Goal: Find specific page/section: Find specific page/section

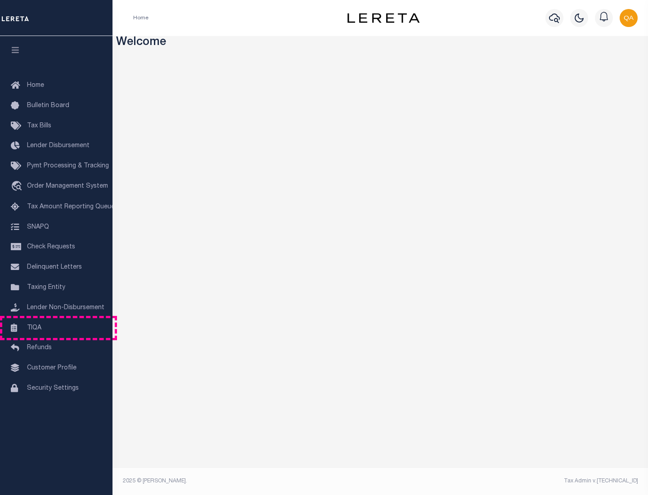
click at [56, 328] on link "TIQA" at bounding box center [56, 328] width 113 height 20
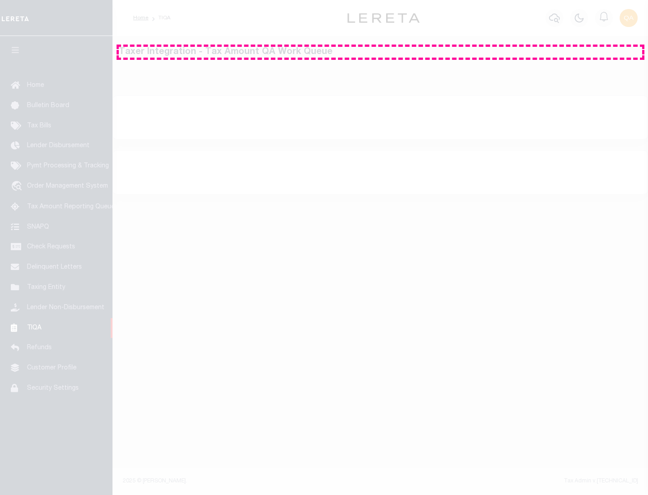
select select "200"
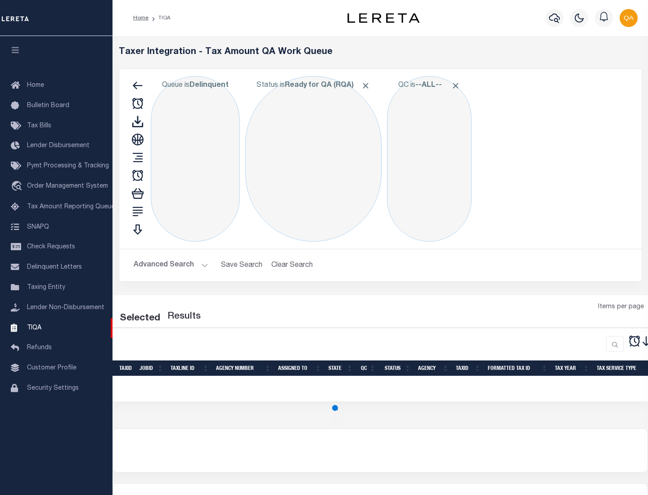
select select "200"
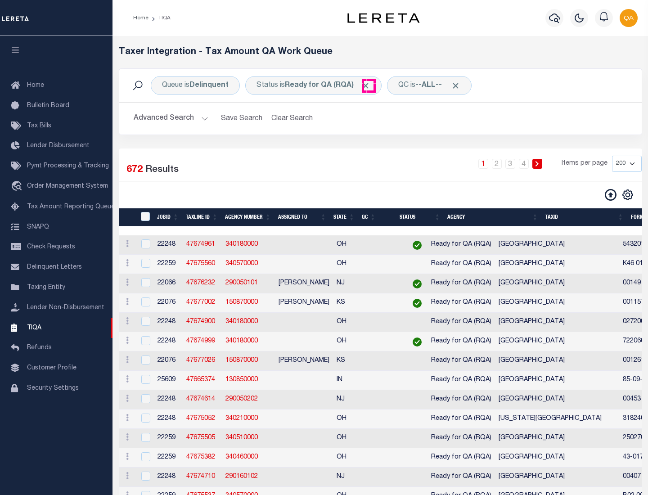
click at [369, 86] on span "Click to Remove" at bounding box center [365, 85] width 9 height 9
